Goal: Task Accomplishment & Management: Manage account settings

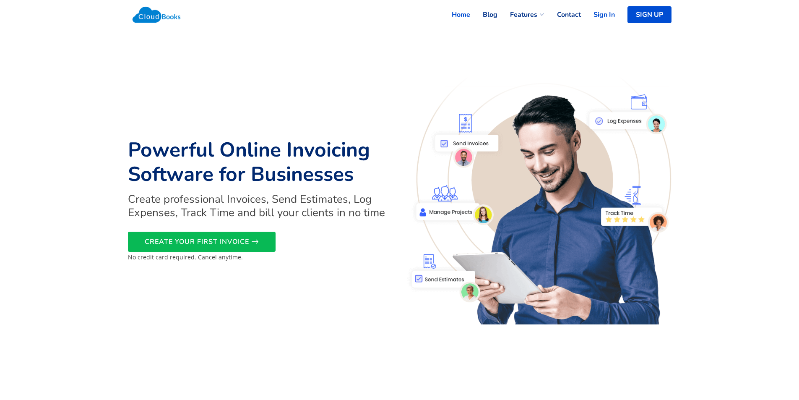
click at [604, 10] on link "Sign In" at bounding box center [598, 14] width 34 height 18
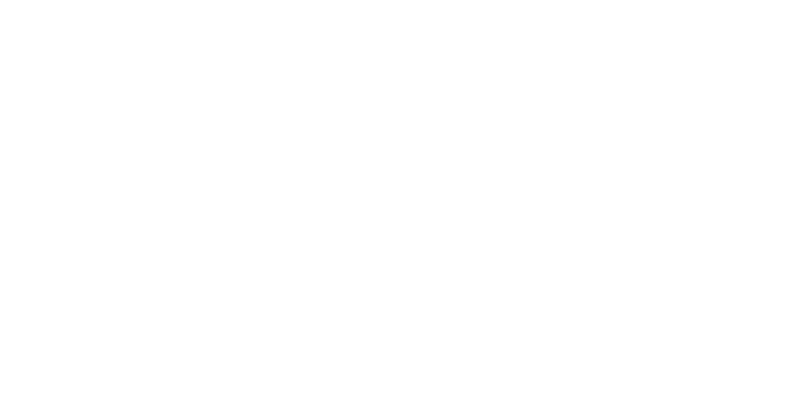
select select "thistoyear"
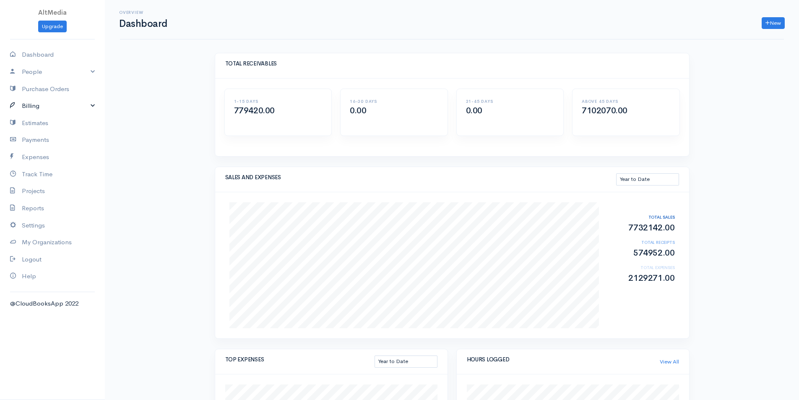
click at [41, 108] on link "Billing" at bounding box center [52, 105] width 105 height 17
click at [37, 118] on link "Invoice" at bounding box center [52, 121] width 105 height 15
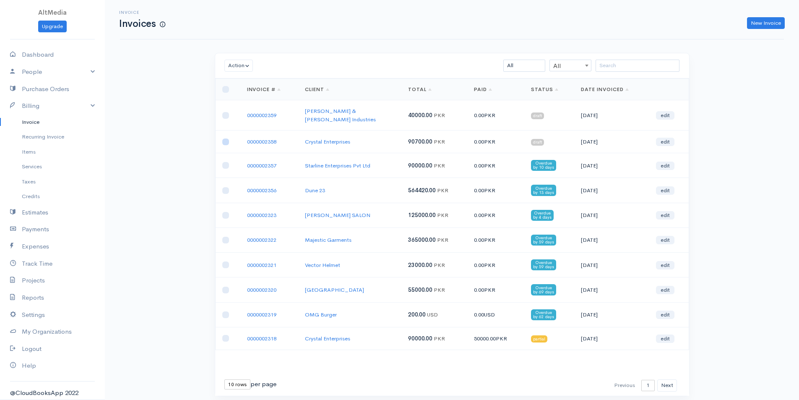
click at [226, 138] on input "checkbox" at bounding box center [225, 141] width 7 height 7
checkbox input "true"
drag, startPoint x: 536, startPoint y: 135, endPoint x: 541, endPoint y: 136, distance: 5.1
click at [541, 139] on span "draft" at bounding box center [537, 142] width 13 height 7
click at [243, 61] on button "Action" at bounding box center [238, 66] width 29 height 12
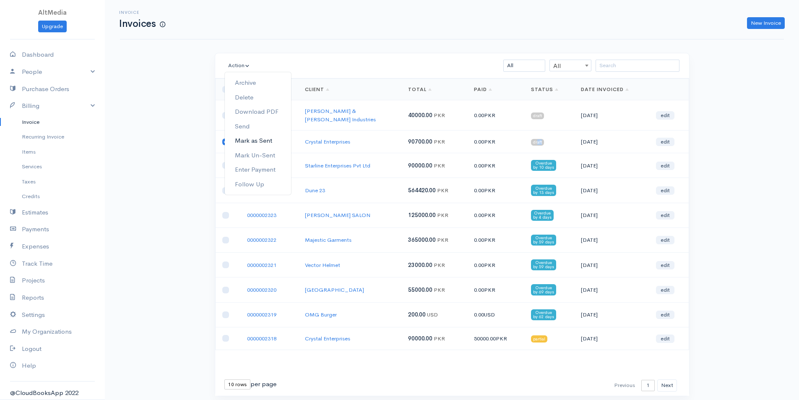
click at [260, 142] on link "Mark as Sent" at bounding box center [258, 140] width 66 height 15
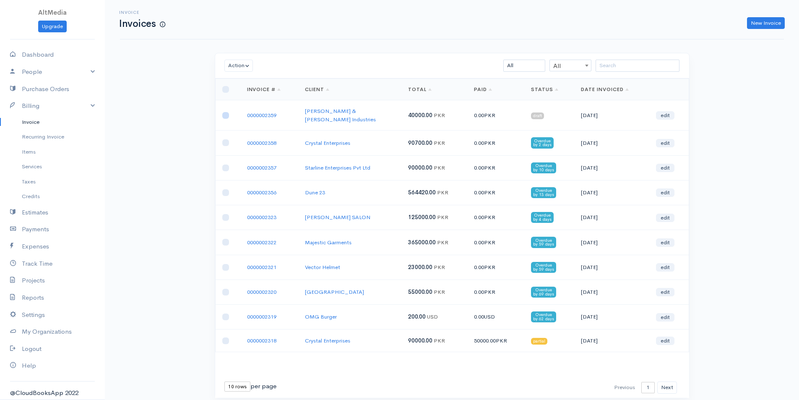
click at [225, 112] on input "checkbox" at bounding box center [225, 115] width 7 height 7
checkbox input "true"
click at [244, 65] on button "Action" at bounding box center [238, 66] width 29 height 12
click at [262, 141] on link "Mark as Sent" at bounding box center [258, 140] width 66 height 15
click at [47, 212] on link "Estimates" at bounding box center [52, 212] width 105 height 17
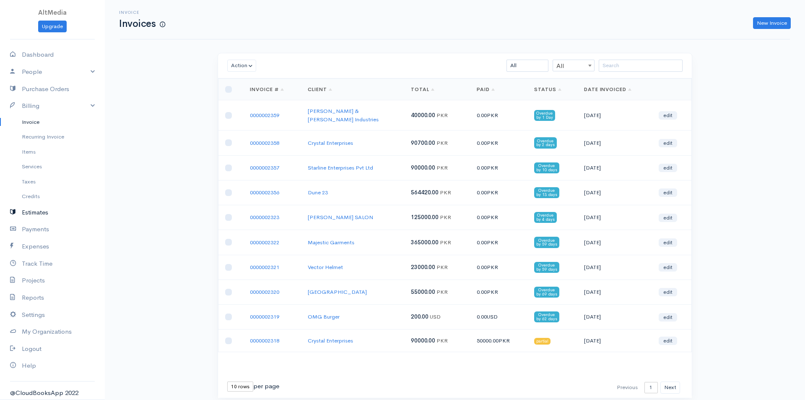
click at [47, 212] on link "Estimates" at bounding box center [52, 212] width 105 height 17
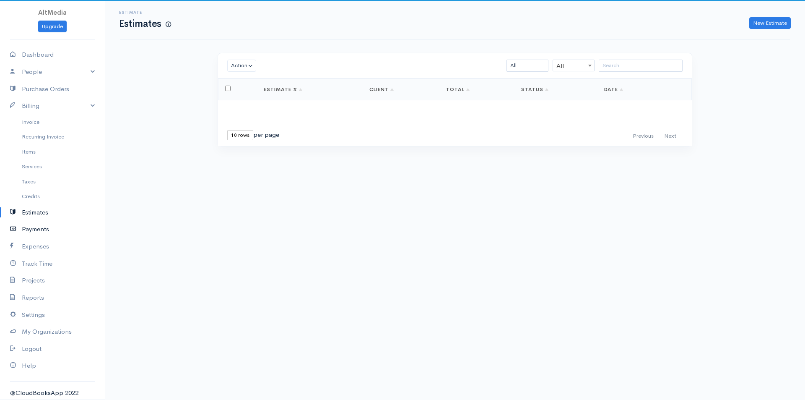
click at [46, 226] on link "Payments" at bounding box center [52, 229] width 105 height 17
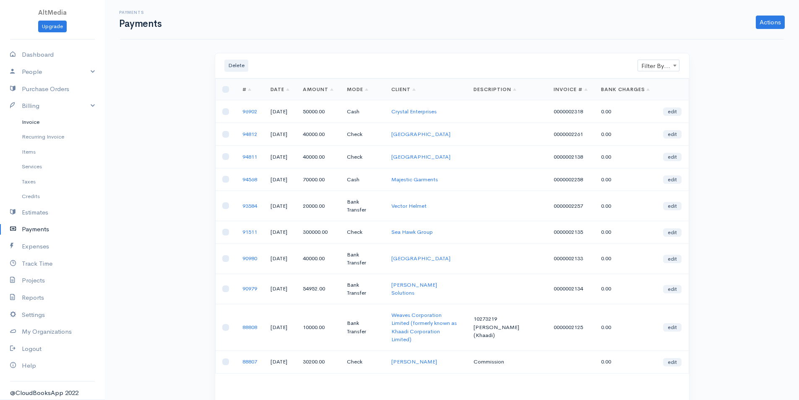
click at [31, 120] on link "Invoice" at bounding box center [52, 121] width 105 height 15
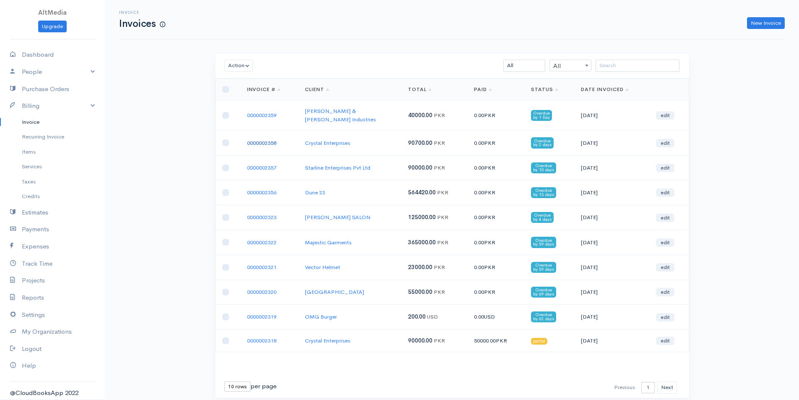
click at [262, 139] on link "0000002358" at bounding box center [261, 142] width 29 height 7
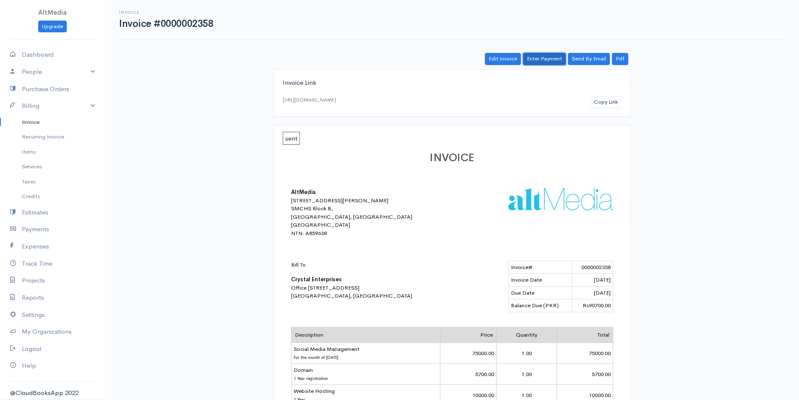
click at [551, 59] on link "Enter Payment" at bounding box center [544, 59] width 43 height 12
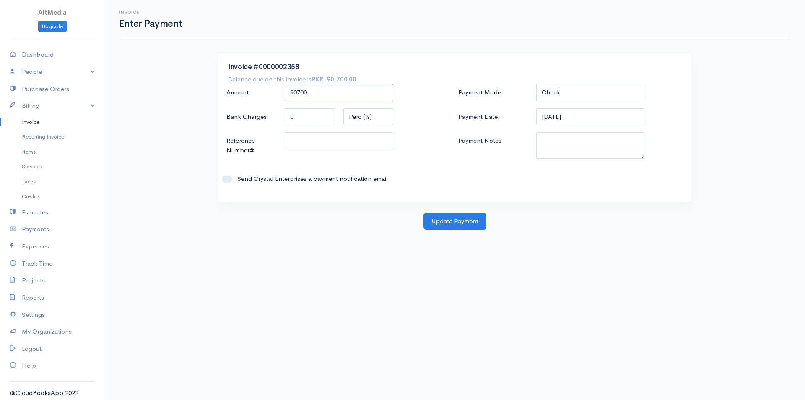
drag, startPoint x: 312, startPoint y: 91, endPoint x: 252, endPoint y: 91, distance: 59.5
click at [252, 91] on div "Amount 90700" at bounding box center [339, 93] width 234 height 18
click at [589, 90] on select "Check Bank Transfer Credit Cash Debit ACH VISA MASTERCARD AMEX DISCOVER DINERS …" at bounding box center [590, 92] width 109 height 17
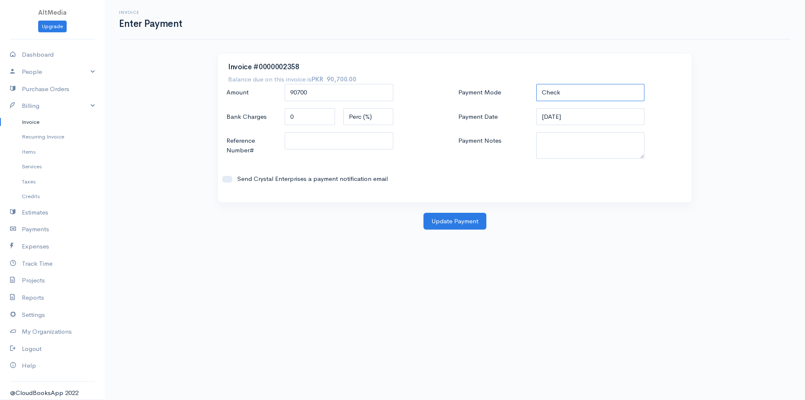
click at [536, 84] on select "Check Bank Transfer Credit Cash Debit ACH VISA MASTERCARD AMEX DISCOVER DINERS …" at bounding box center [590, 92] width 109 height 17
click at [299, 143] on input "Reference Number#" at bounding box center [339, 140] width 109 height 17
click at [617, 144] on textarea "Payment Notes" at bounding box center [590, 145] width 109 height 26
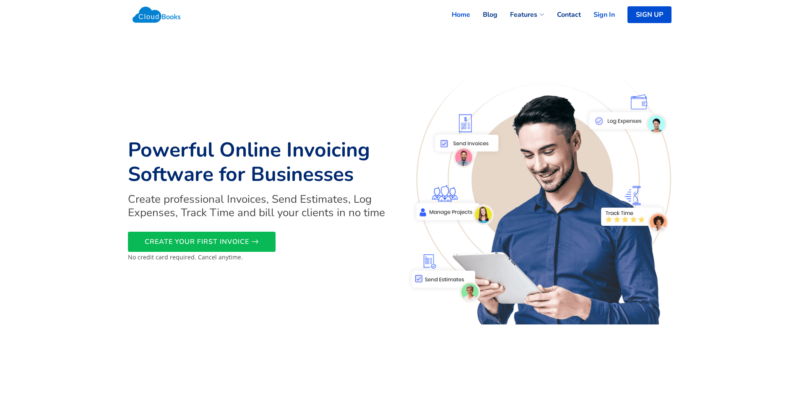
click at [609, 15] on link "Sign In" at bounding box center [598, 14] width 34 height 18
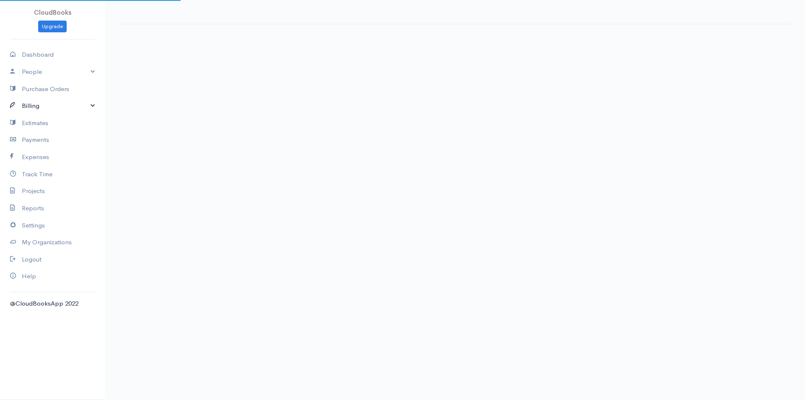
select select "thistoyear"
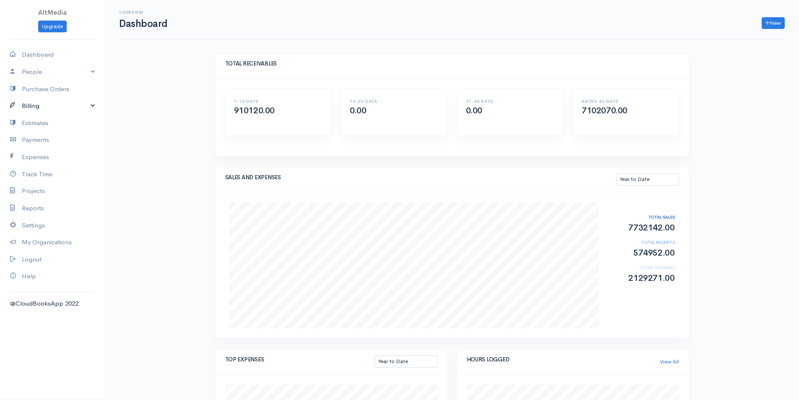
click at [52, 101] on link "Billing" at bounding box center [52, 105] width 105 height 17
click at [26, 122] on link "Invoice" at bounding box center [52, 121] width 105 height 15
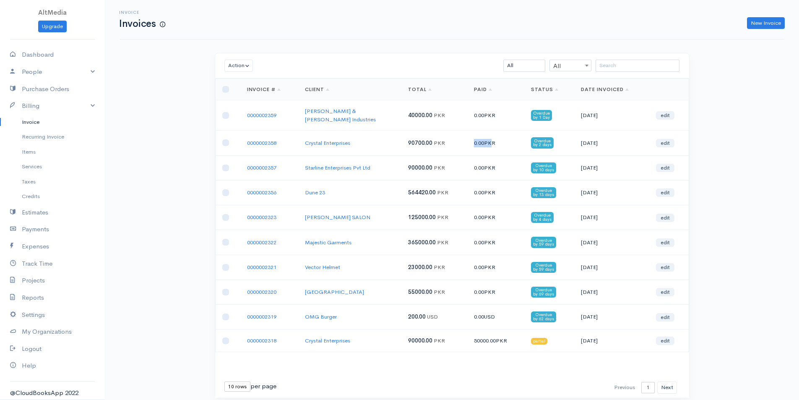
drag, startPoint x: 488, startPoint y: 135, endPoint x: 459, endPoint y: 136, distance: 29.4
click at [459, 136] on tr "0000002358 Crystal Enterprises 90700.00 PKR 0.00 PKR Overdue by 2 days 02-10-20…" at bounding box center [451, 142] width 473 height 25
click at [36, 226] on link "Payments" at bounding box center [52, 229] width 105 height 17
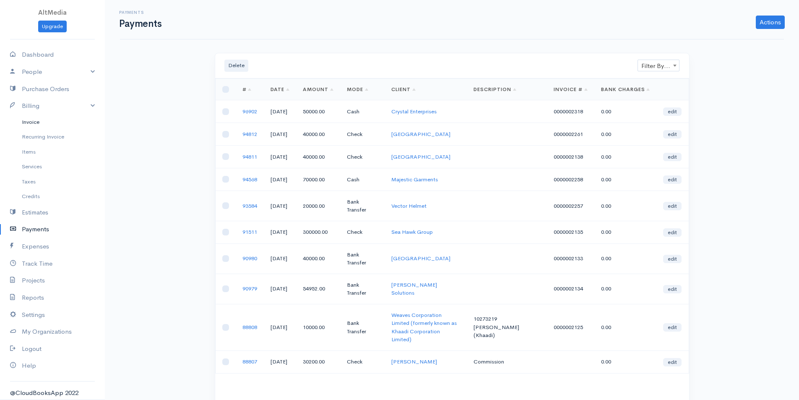
click at [36, 120] on link "Invoice" at bounding box center [52, 121] width 105 height 15
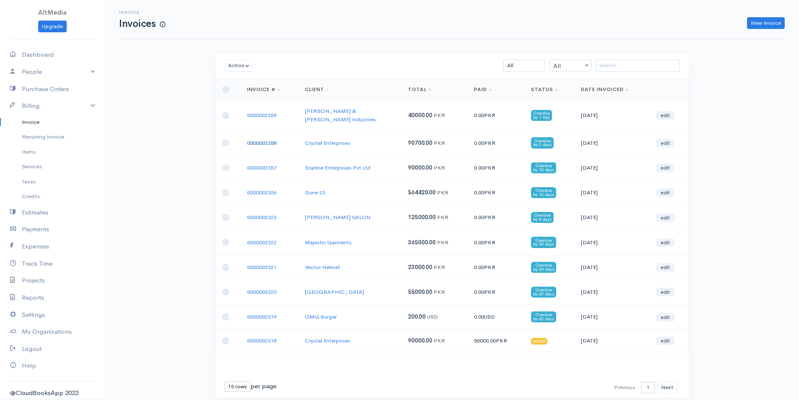
click at [267, 139] on link "0000002358" at bounding box center [261, 142] width 29 height 7
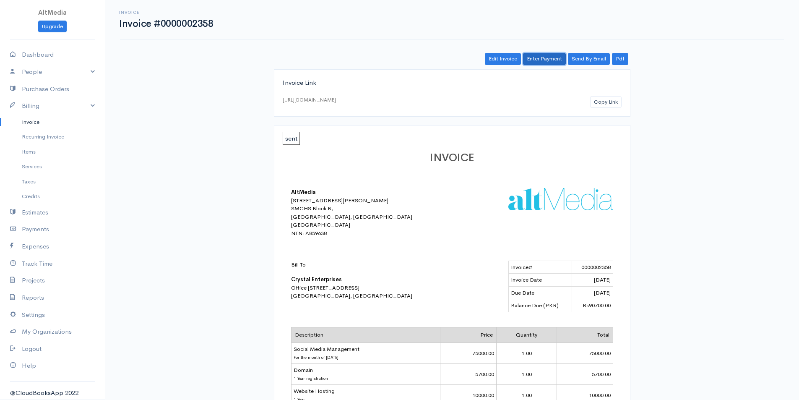
click at [545, 57] on link "Enter Payment" at bounding box center [544, 59] width 43 height 12
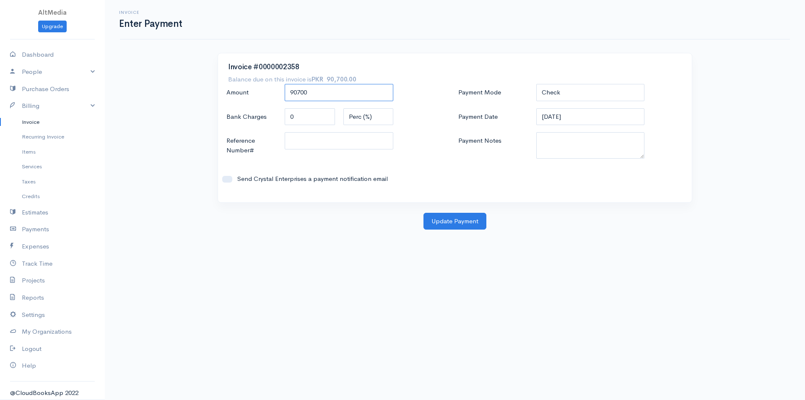
click at [301, 91] on input "90700" at bounding box center [339, 92] width 109 height 17
type input "34450"
click at [621, 95] on select "Check Bank Transfer Credit Cash Debit ACH VISA MASTERCARD AMEX DISCOVER DINERS …" at bounding box center [590, 92] width 109 height 17
select select "Bank Transfer"
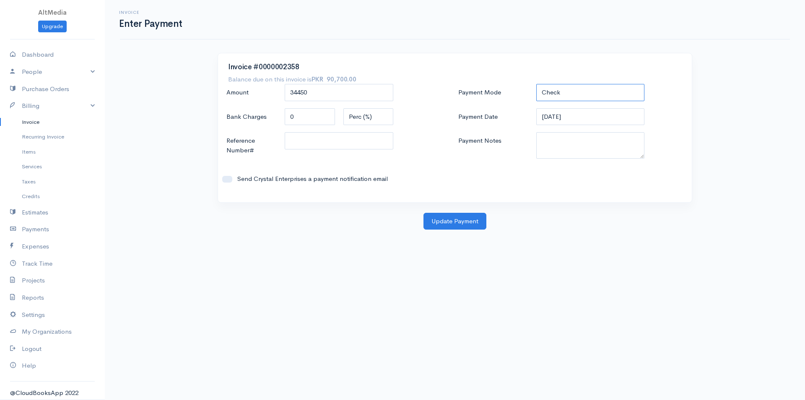
click at [536, 84] on select "Check Bank Transfer Credit Cash Debit ACH VISA MASTERCARD AMEX DISCOVER DINERS …" at bounding box center [590, 92] width 109 height 17
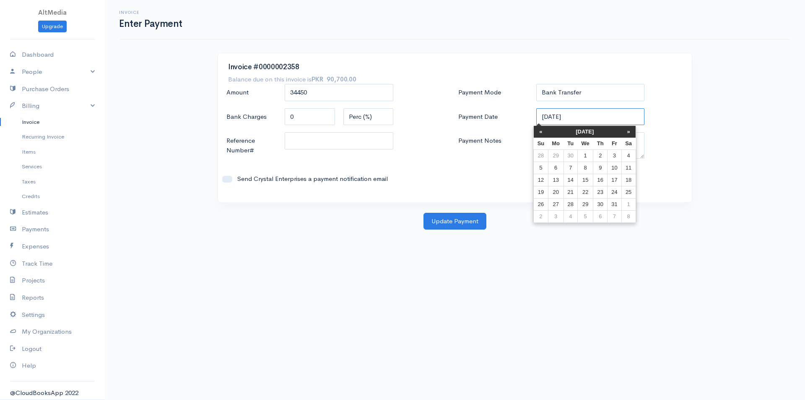
click at [543, 112] on input "09-10-2025" at bounding box center [590, 116] width 109 height 17
click at [574, 165] on td "7" at bounding box center [571, 167] width 14 height 12
type input "07-10-2025"
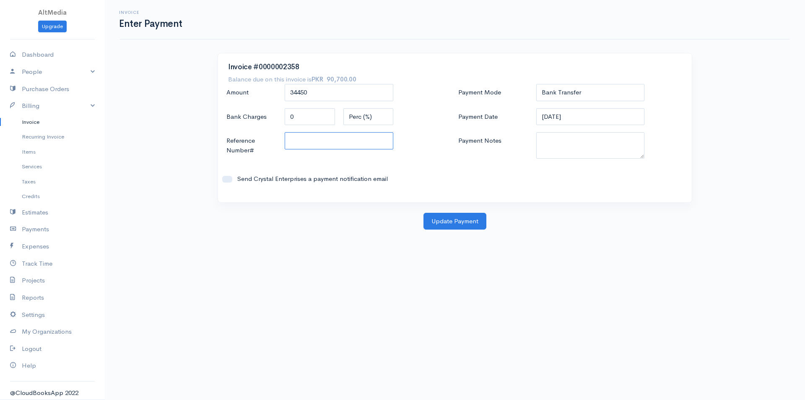
click at [343, 136] on input "Reference Number#" at bounding box center [339, 140] width 109 height 17
type input "309525"
click at [462, 221] on button "Update Payment" at bounding box center [454, 221] width 63 height 17
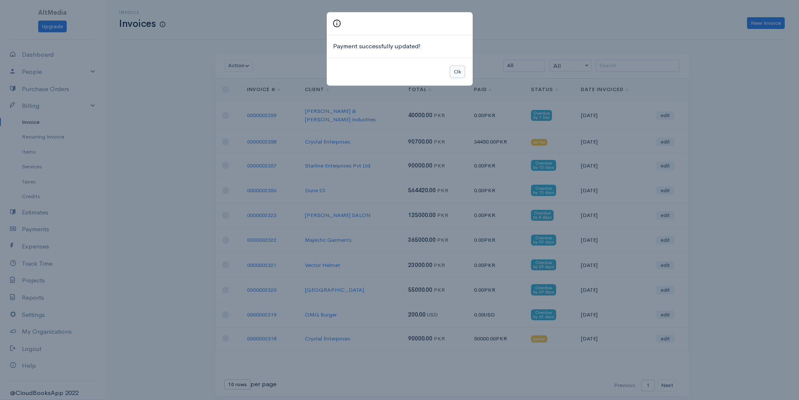
click at [454, 73] on button "Ok" at bounding box center [457, 72] width 15 height 12
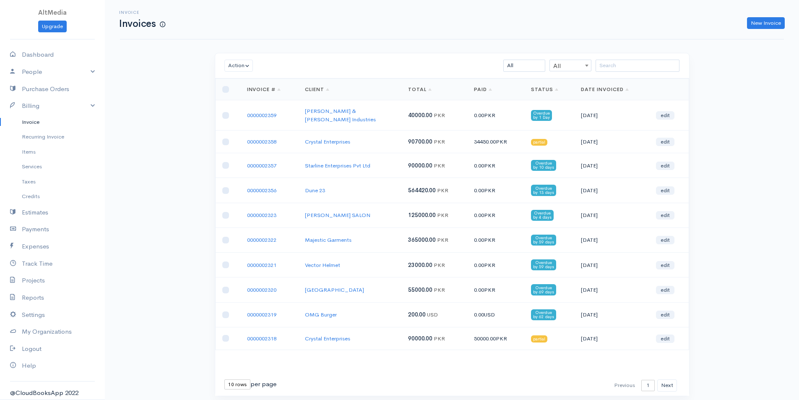
click at [488, 135] on td "34450.00 PKR" at bounding box center [495, 141] width 57 height 23
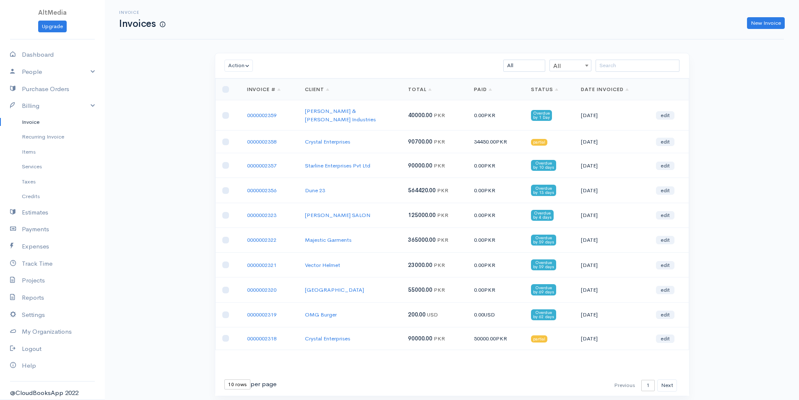
click at [488, 135] on td "34450.00 PKR" at bounding box center [495, 141] width 57 height 23
click at [556, 135] on td "partial" at bounding box center [549, 141] width 50 height 23
click at [32, 228] on link "Payments" at bounding box center [52, 229] width 105 height 17
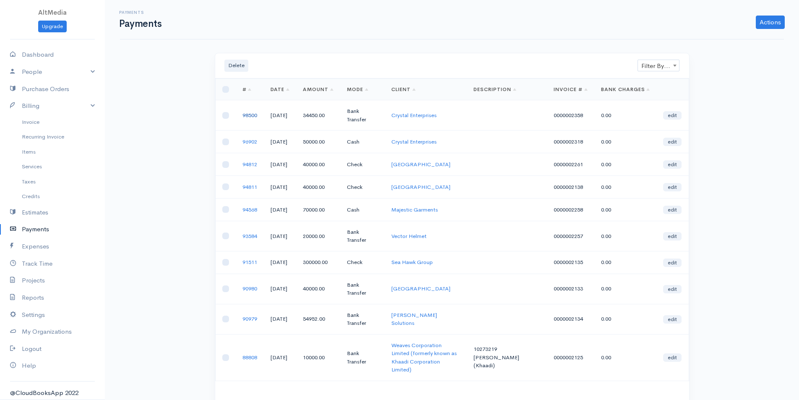
click at [250, 112] on link "98500" at bounding box center [249, 115] width 15 height 7
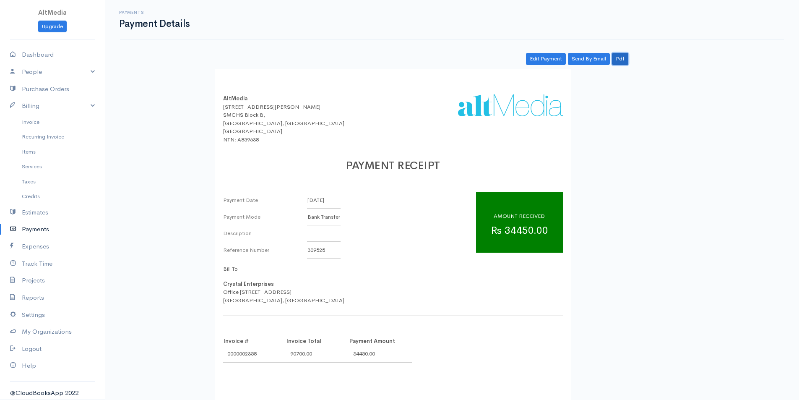
click at [624, 59] on link "Pdf" at bounding box center [620, 59] width 16 height 12
click at [49, 49] on link "Dashboard" at bounding box center [52, 54] width 105 height 17
select select "thistoyear"
